Goal: Task Accomplishment & Management: Manage account settings

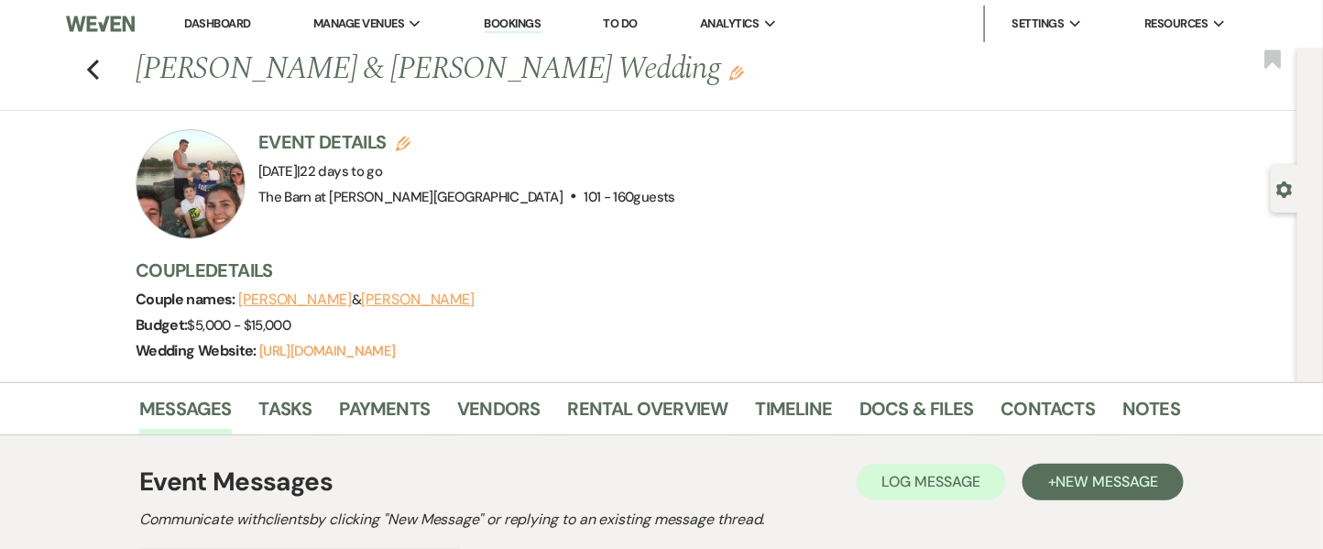
click at [228, 16] on link "Dashboard" at bounding box center [217, 24] width 66 height 16
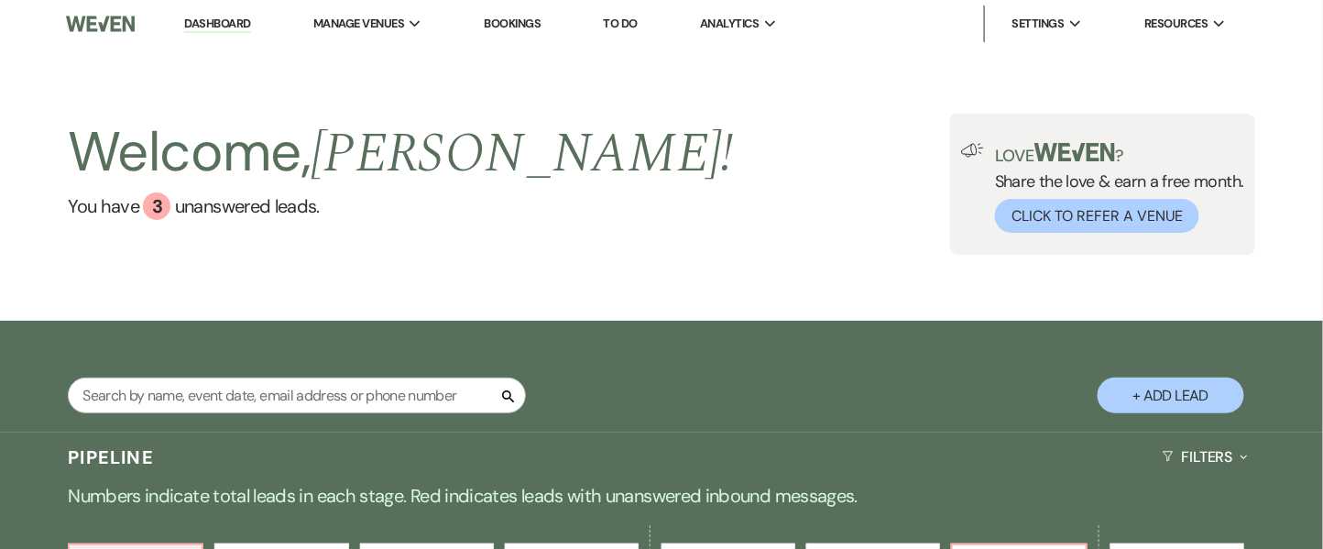
scroll to position [479, 0]
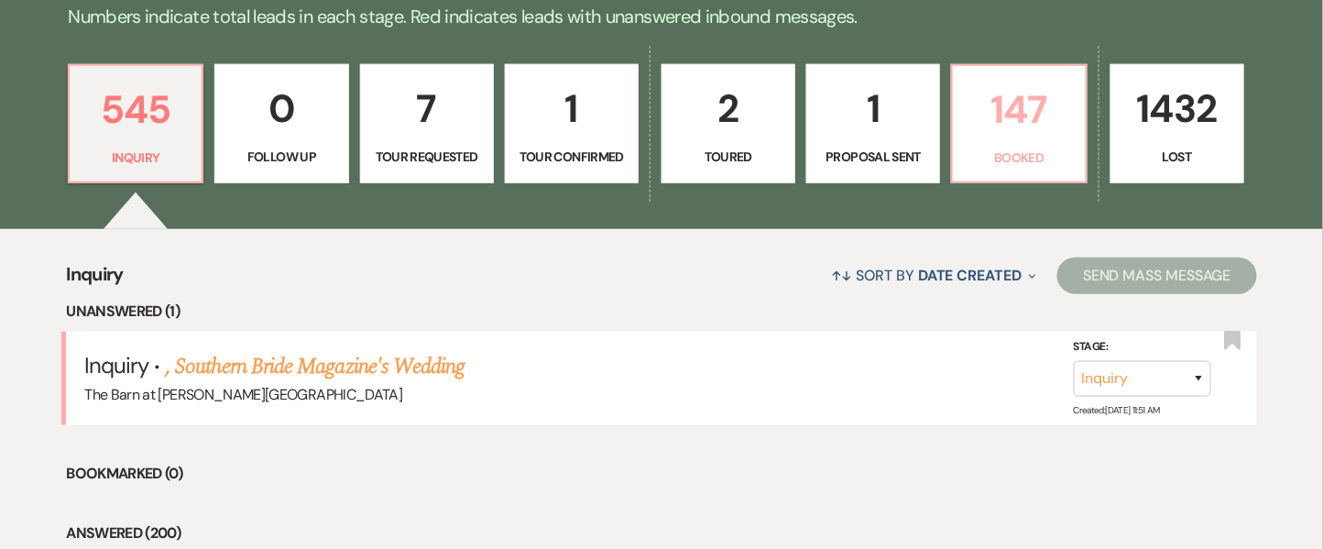
click at [1045, 141] on link "147 Booked" at bounding box center [1019, 123] width 136 height 119
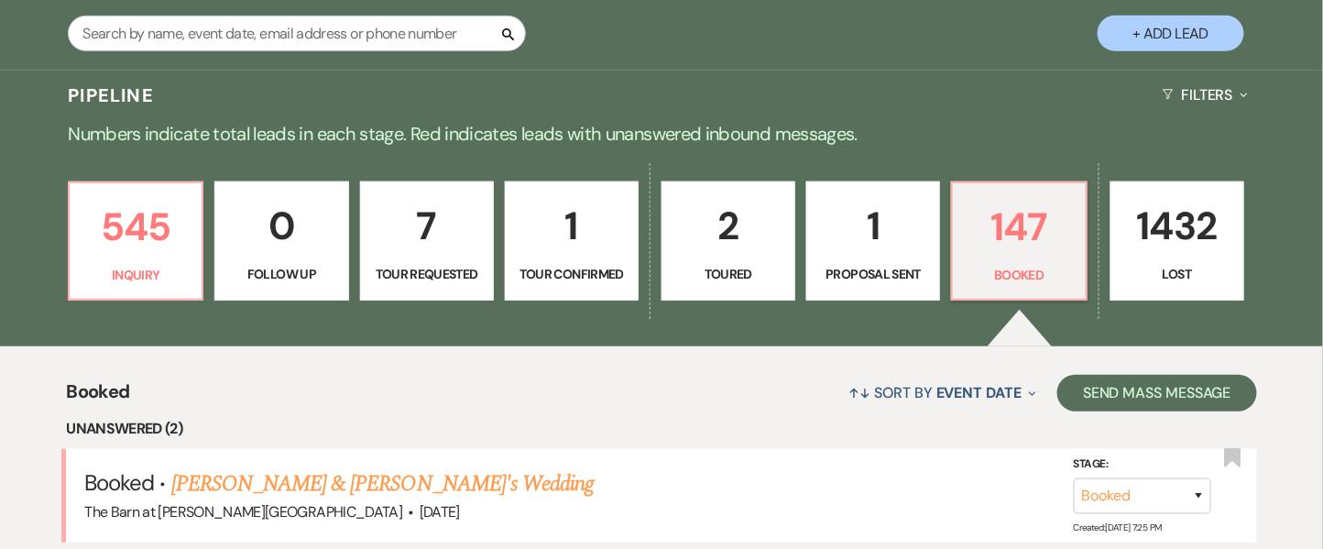
scroll to position [298, 0]
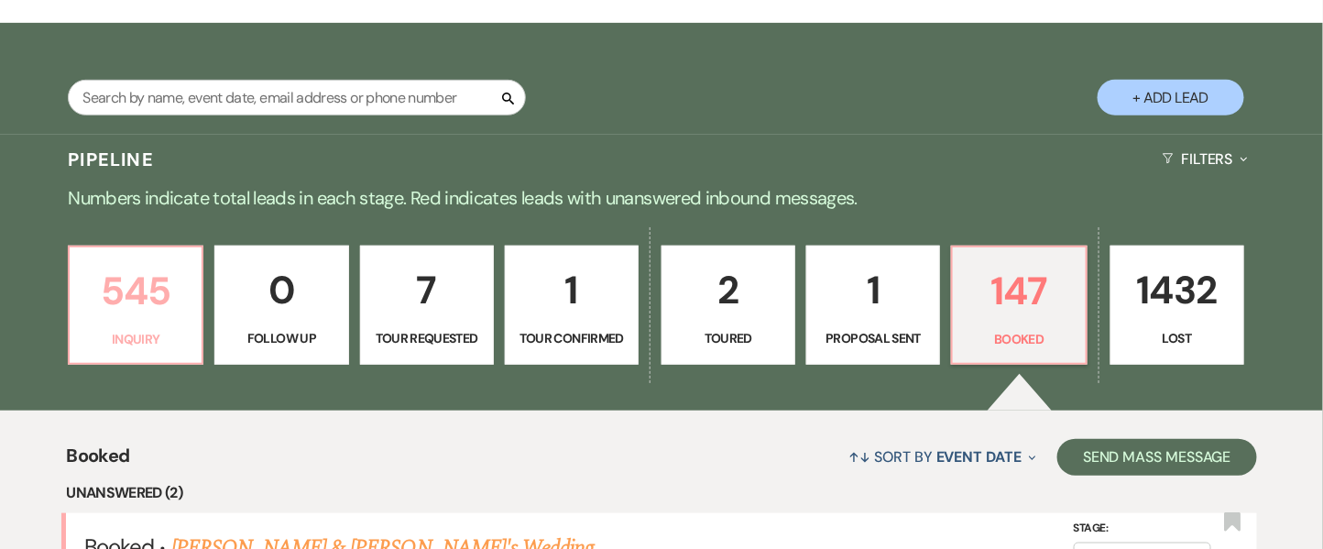
click at [152, 313] on p "545" at bounding box center [136, 290] width 110 height 61
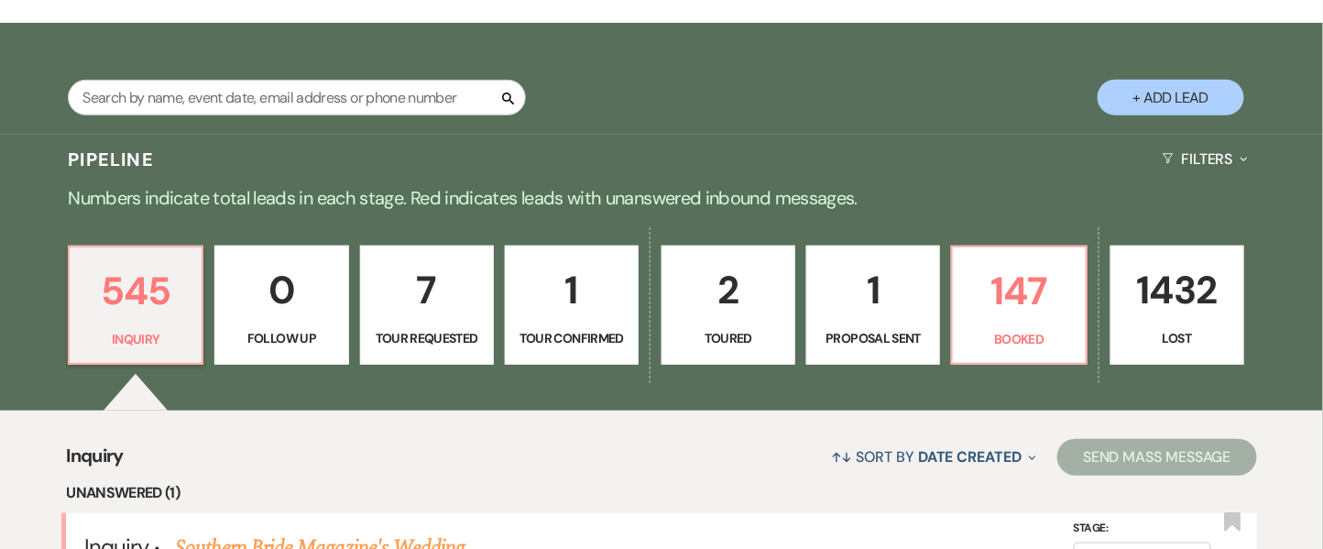
scroll to position [777, 0]
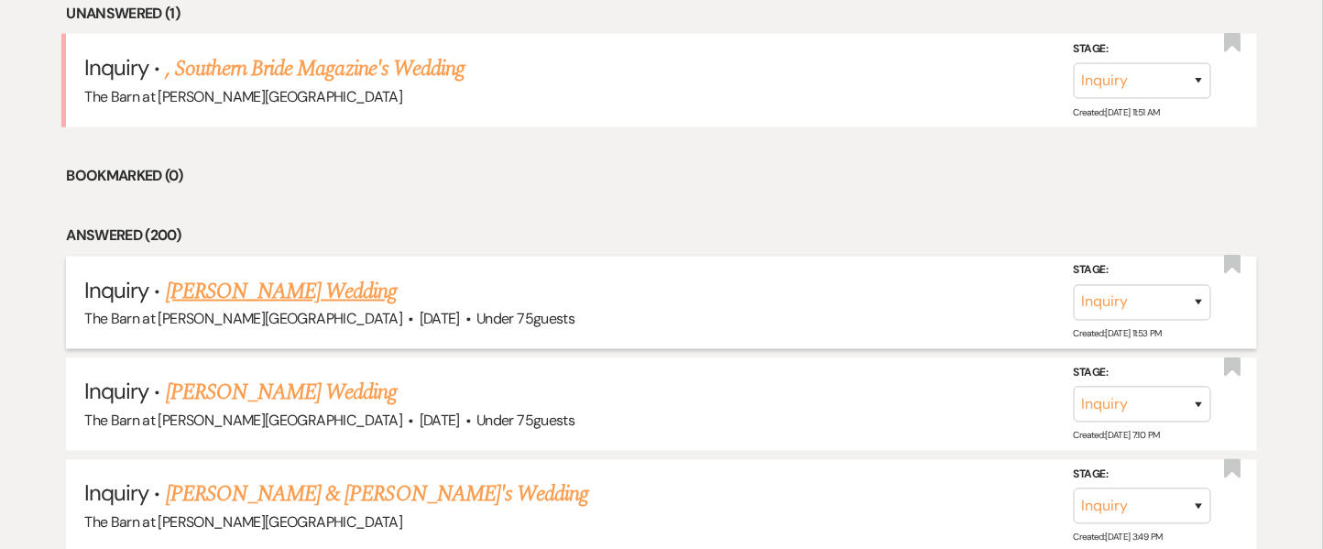
click at [281, 283] on link "[PERSON_NAME] Wedding" at bounding box center [282, 291] width 232 height 33
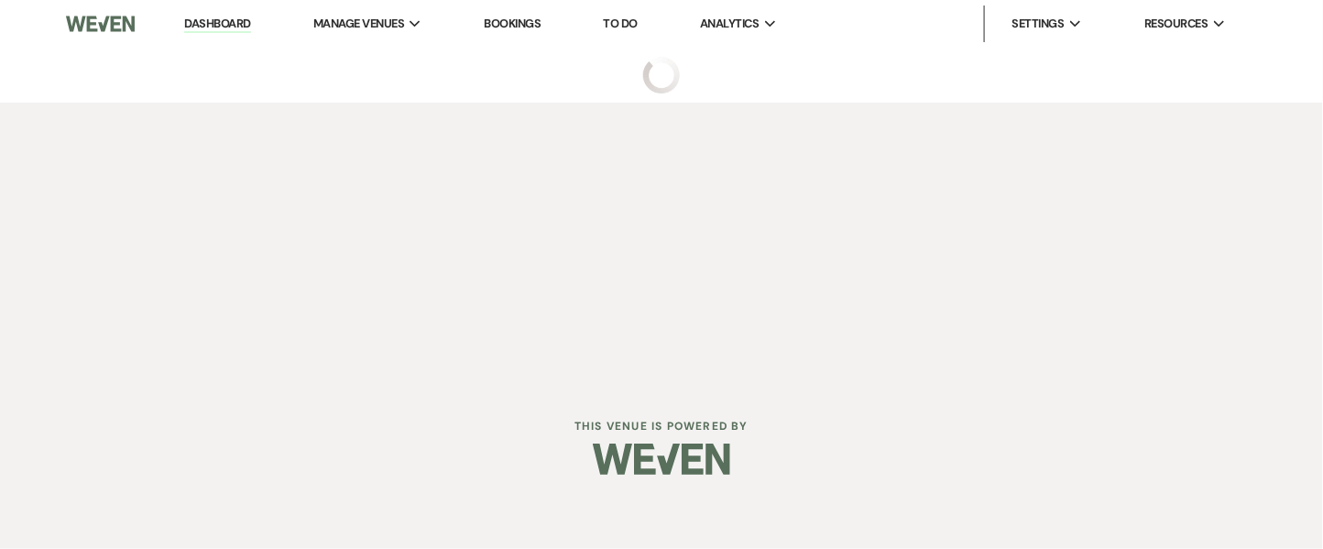
select select "3"
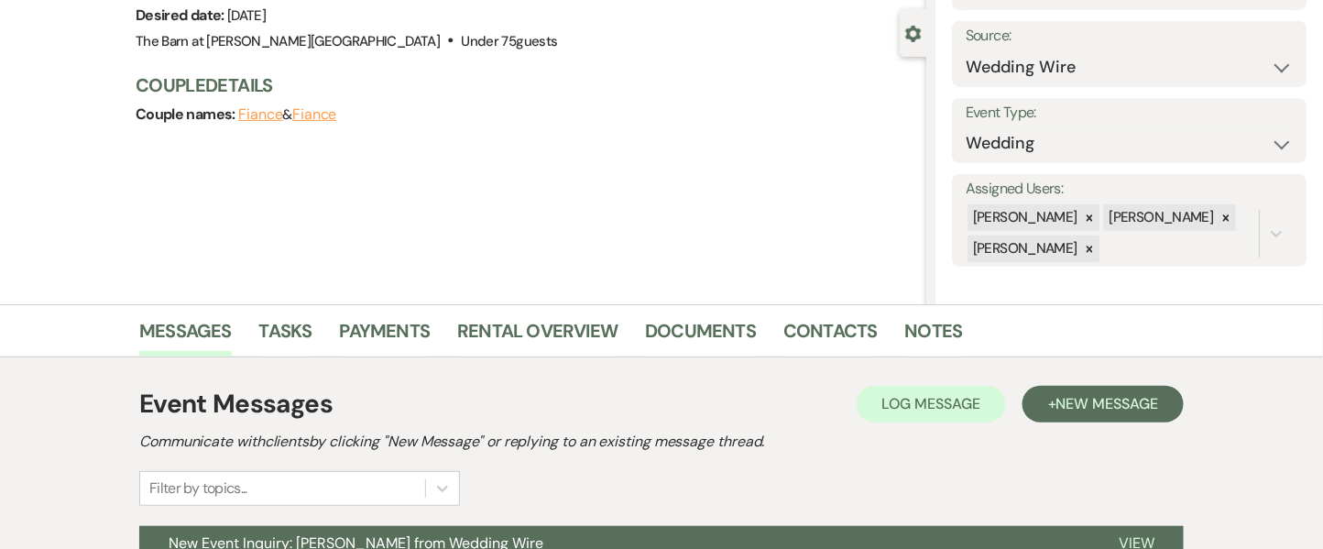
scroll to position [255, 0]
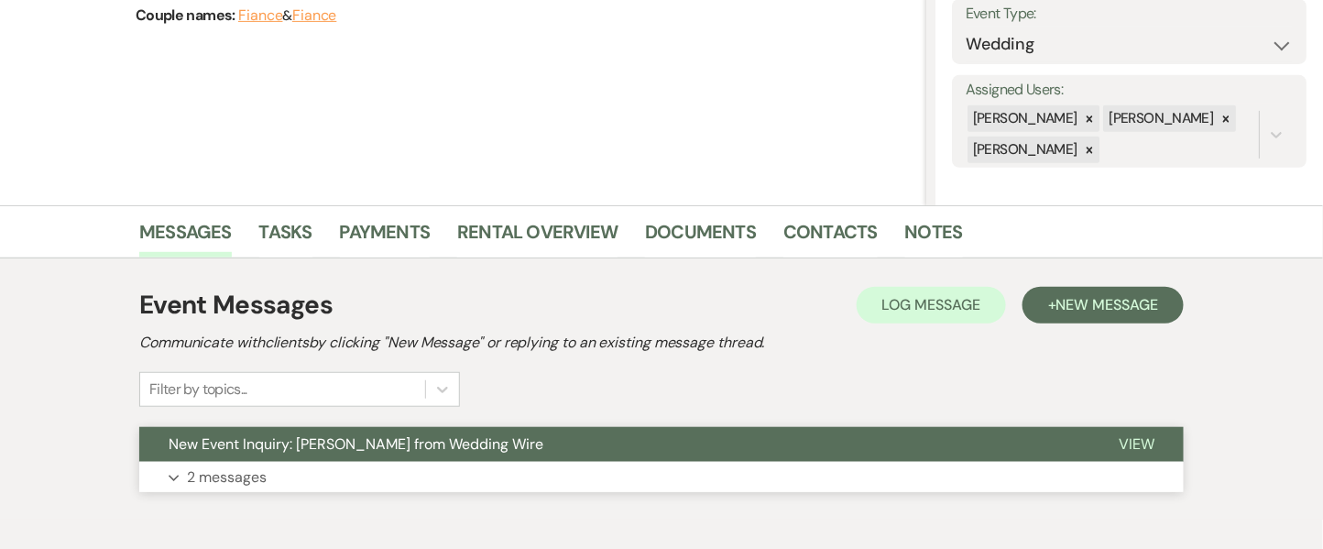
click at [213, 466] on p "2 messages" at bounding box center [227, 477] width 80 height 24
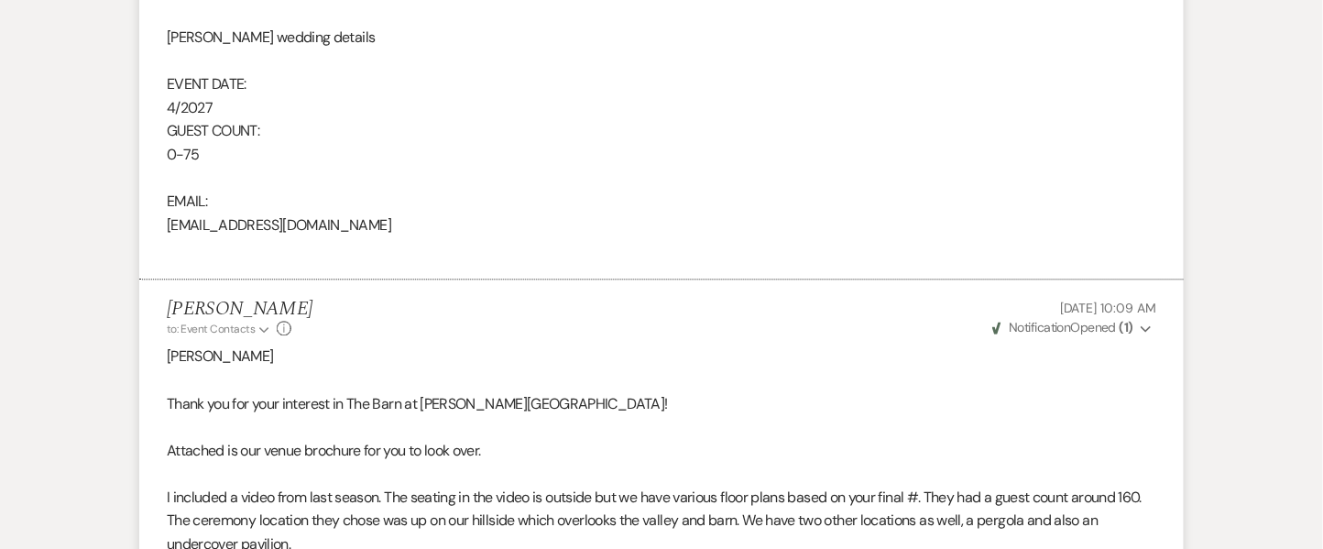
scroll to position [1930, 0]
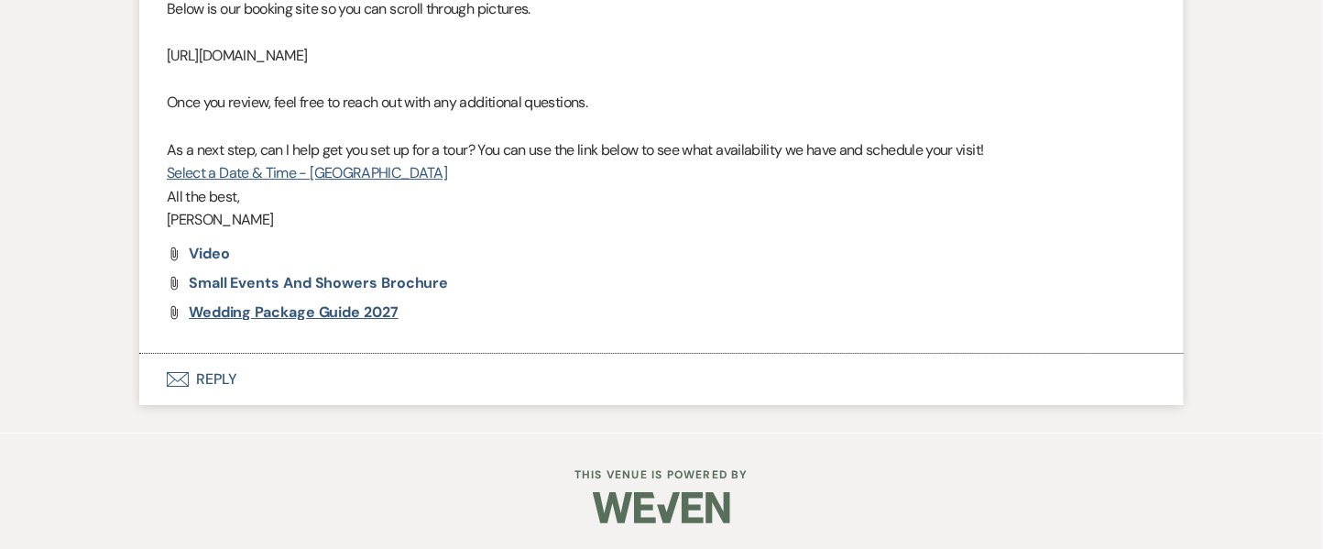
click at [347, 310] on span "Wedding Package Guide 2027" at bounding box center [294, 311] width 210 height 19
click at [345, 312] on span "Wedding Package Guide 2027" at bounding box center [294, 311] width 210 height 19
